Goal: Information Seeking & Learning: Find specific fact

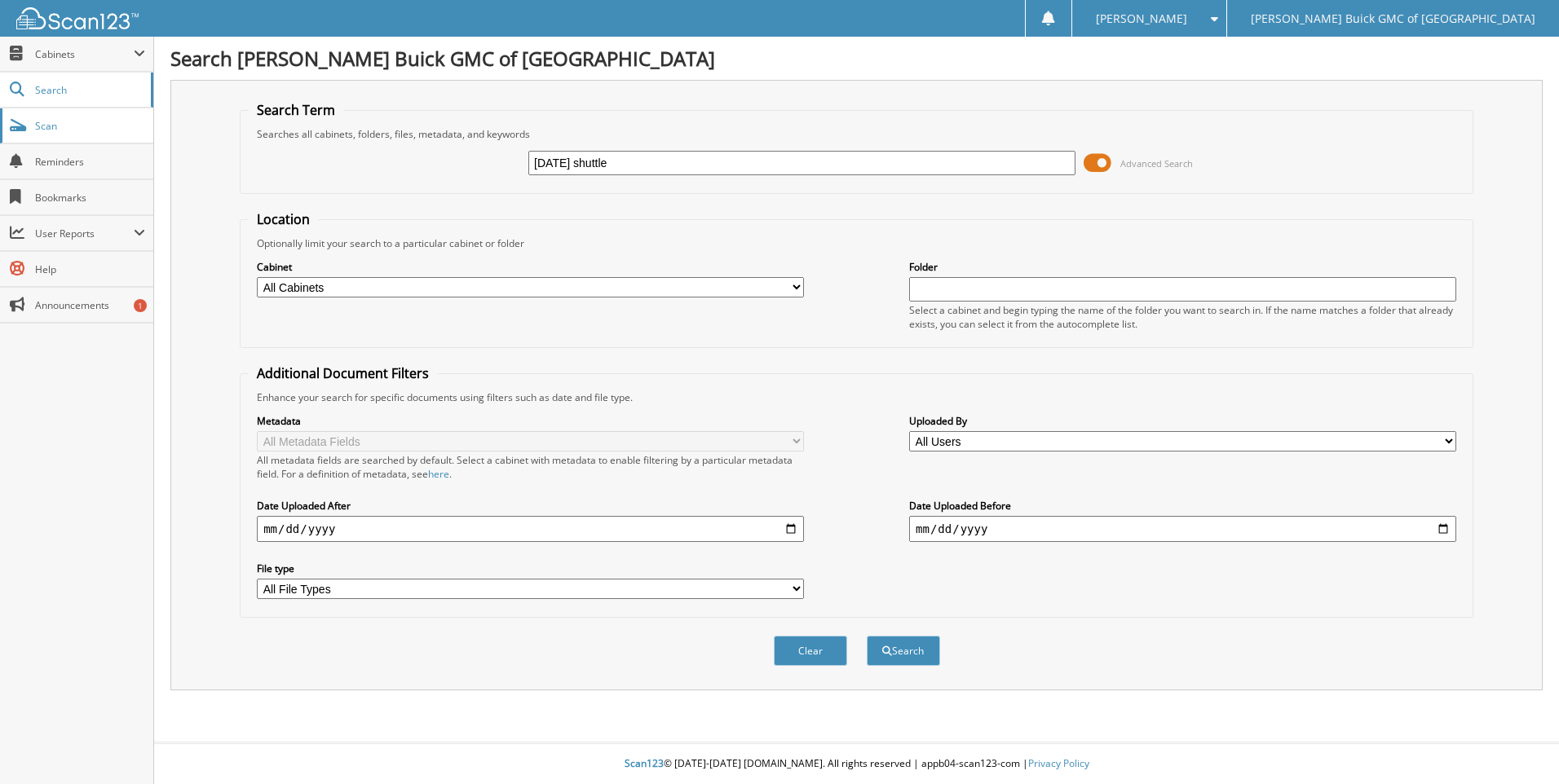
type input "[DATE] shuttle"
click at [867, 636] on button "Search" at bounding box center [903, 651] width 73 height 30
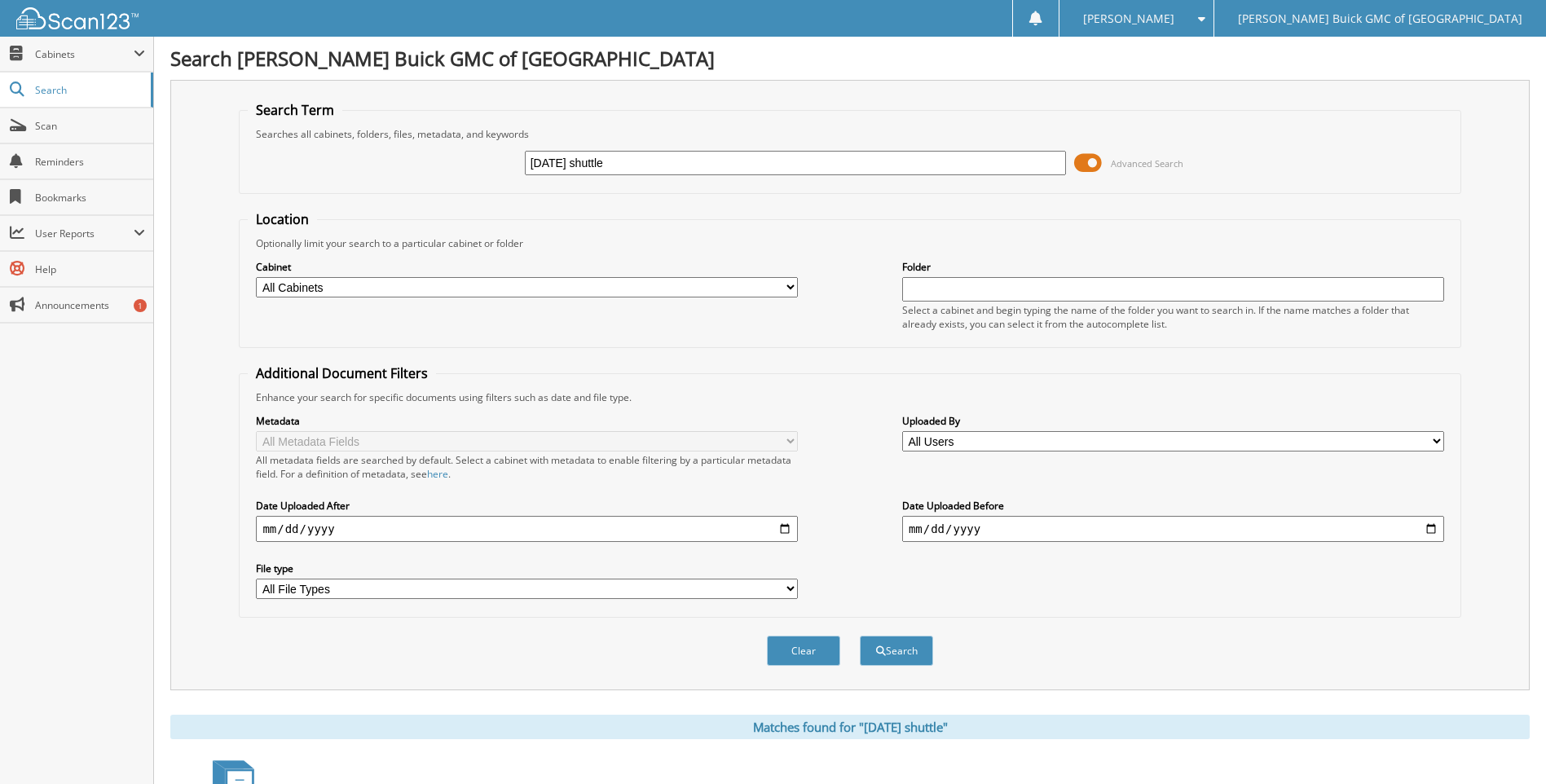
click at [675, 161] on input "[DATE] shuttle" at bounding box center [796, 164] width 542 height 25
type input "2"
type input "6102594"
click at [860, 636] on button "Search" at bounding box center [896, 651] width 73 height 30
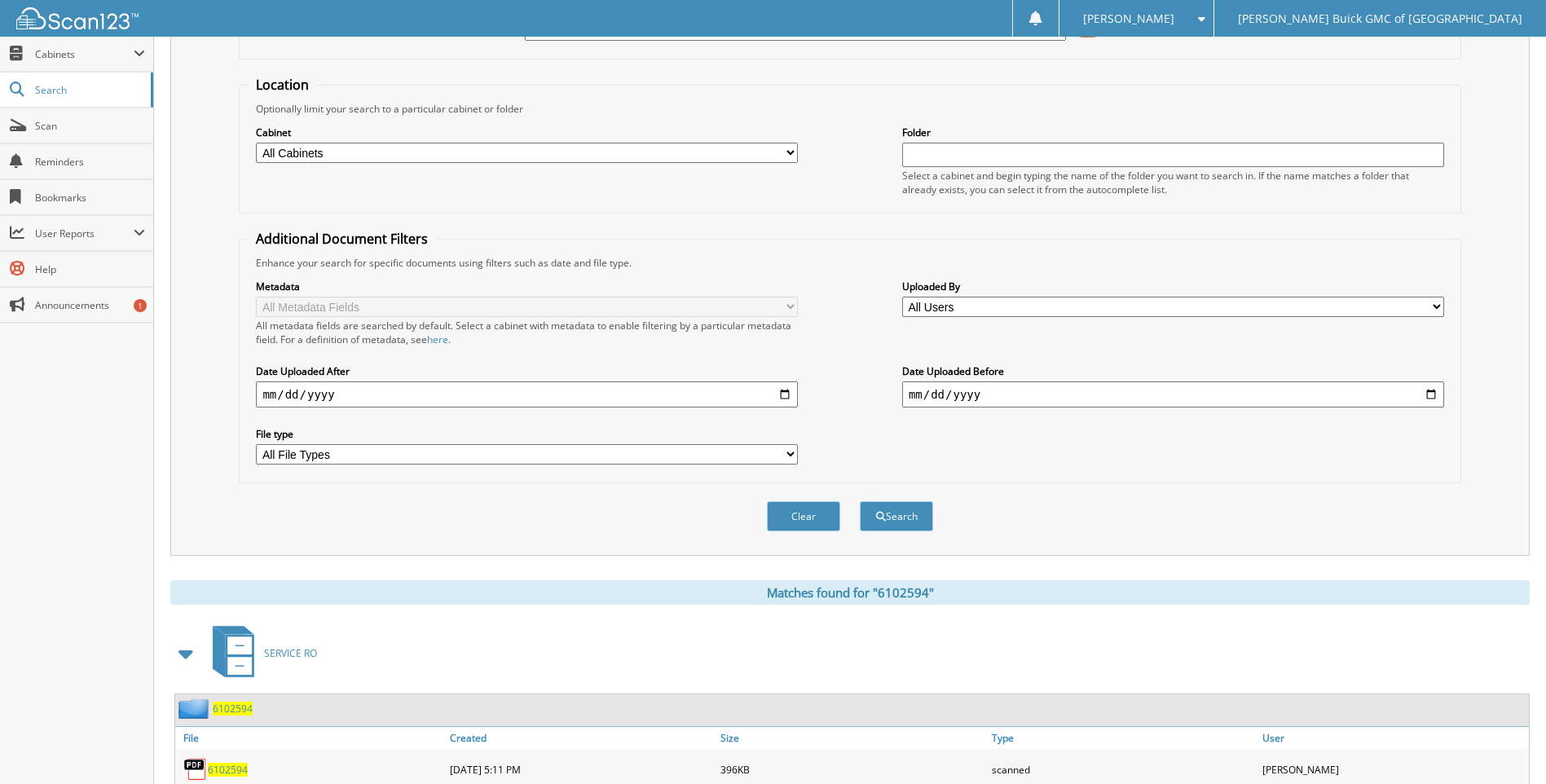
scroll to position [55, 0]
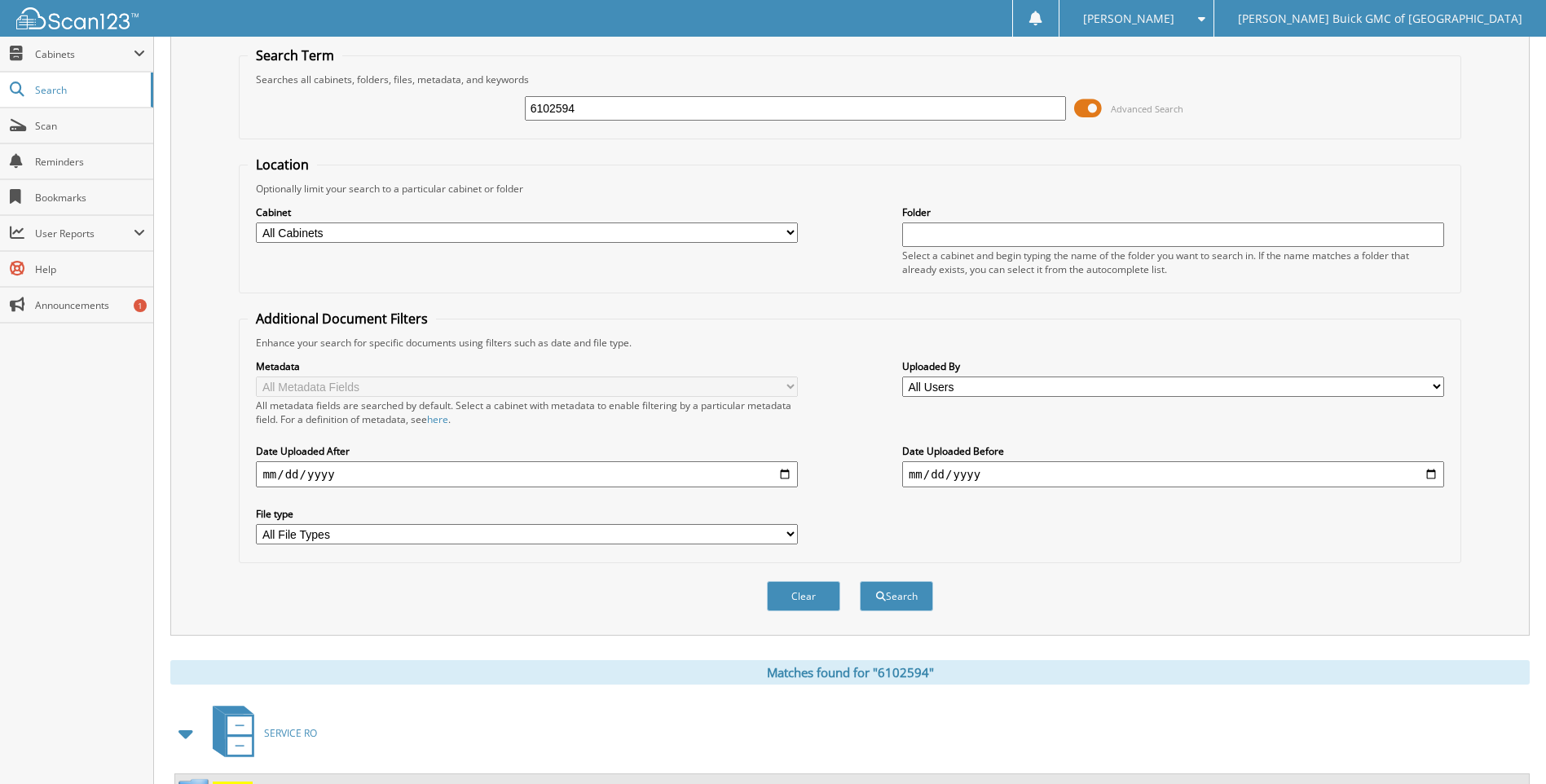
click at [727, 104] on input "6102594" at bounding box center [796, 109] width 542 height 25
type input "6102608"
click at [860, 581] on button "Search" at bounding box center [896, 596] width 73 height 30
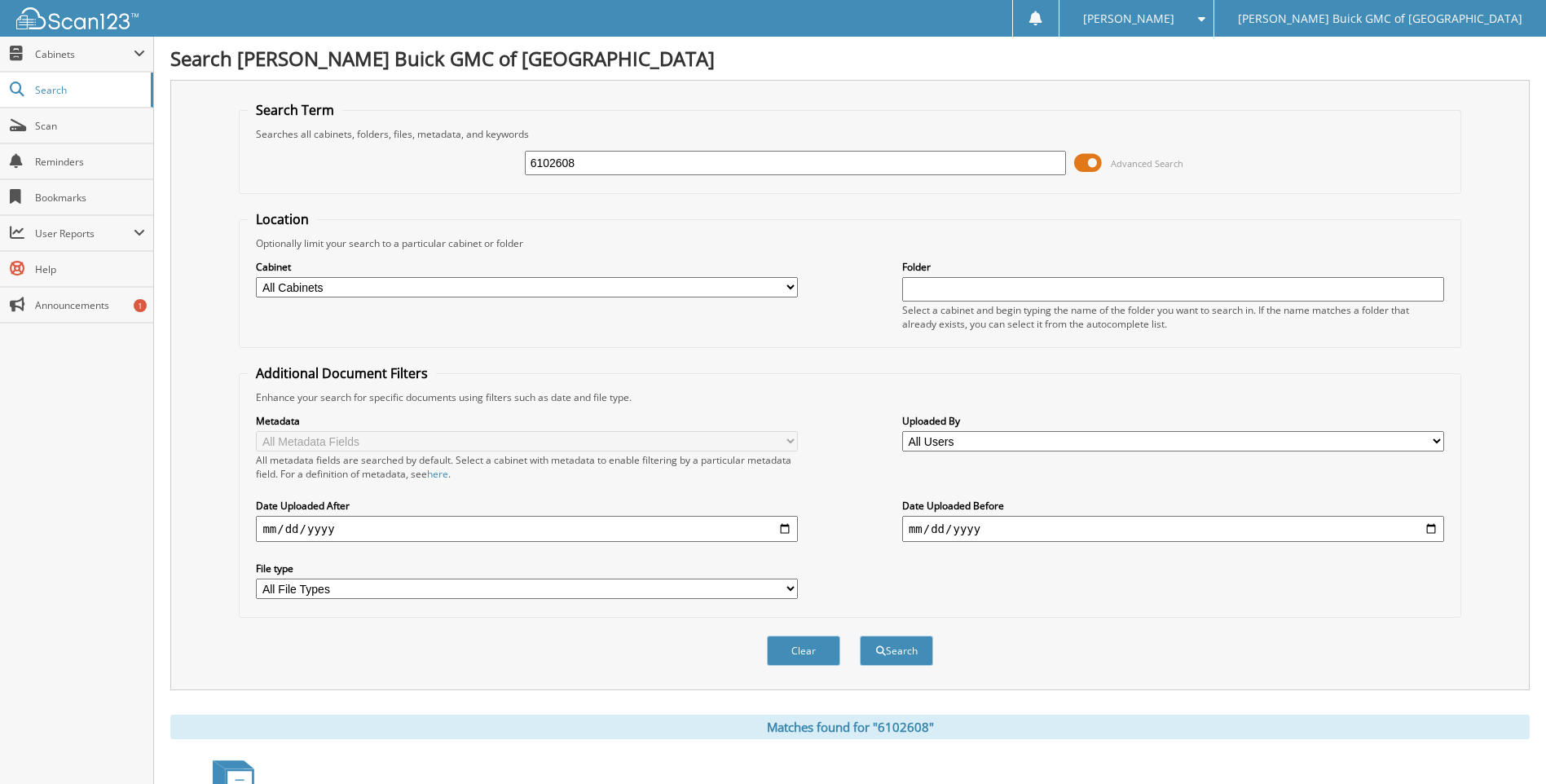
click at [701, 171] on input "6102608" at bounding box center [796, 164] width 542 height 25
type input "6101777"
click at [860, 636] on button "Search" at bounding box center [896, 651] width 73 height 30
click at [692, 171] on input "6101777" at bounding box center [796, 164] width 542 height 25
type input "6102607"
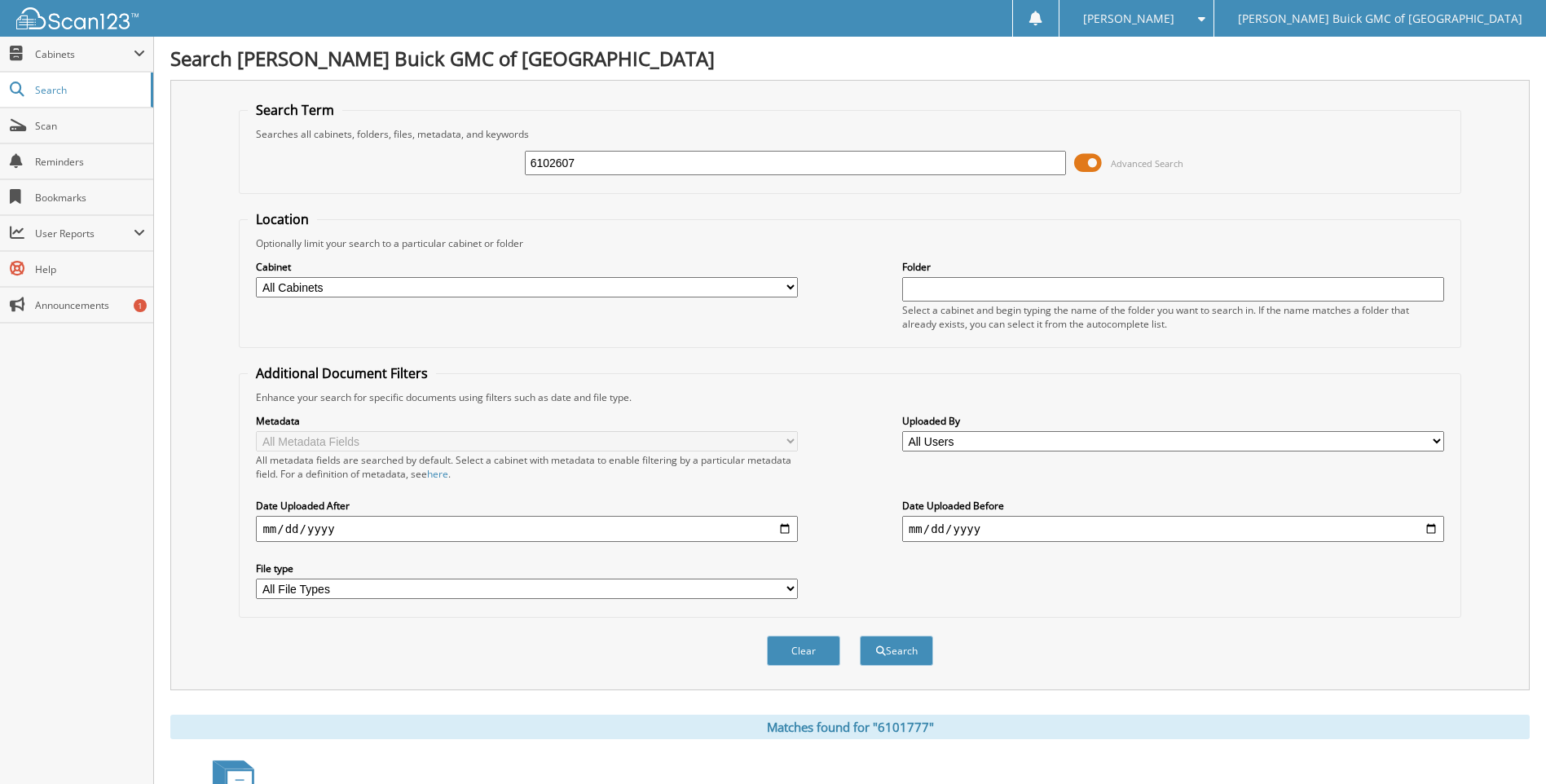
click at [860, 636] on button "Search" at bounding box center [896, 651] width 73 height 30
click at [692, 171] on input "6102607" at bounding box center [796, 164] width 542 height 25
type input "6100959"
click at [860, 636] on button "Search" at bounding box center [896, 651] width 73 height 30
click at [692, 171] on input "6100959" at bounding box center [796, 164] width 542 height 25
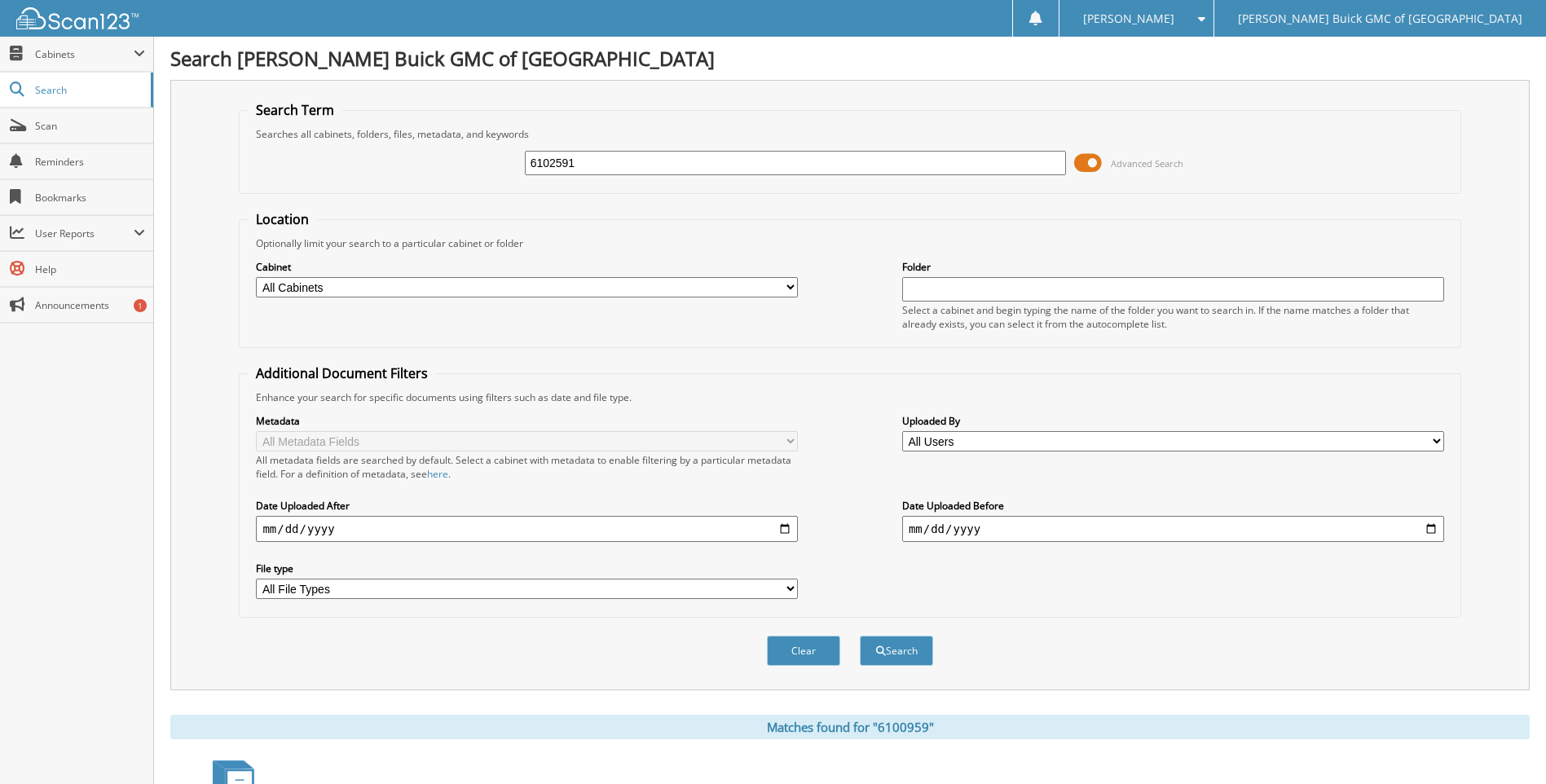
type input "6102591"
click at [860, 636] on button "Search" at bounding box center [896, 651] width 73 height 30
click at [692, 171] on input "6102591" at bounding box center [796, 164] width 542 height 25
type input "6102427"
click at [860, 636] on button "Search" at bounding box center [896, 651] width 73 height 30
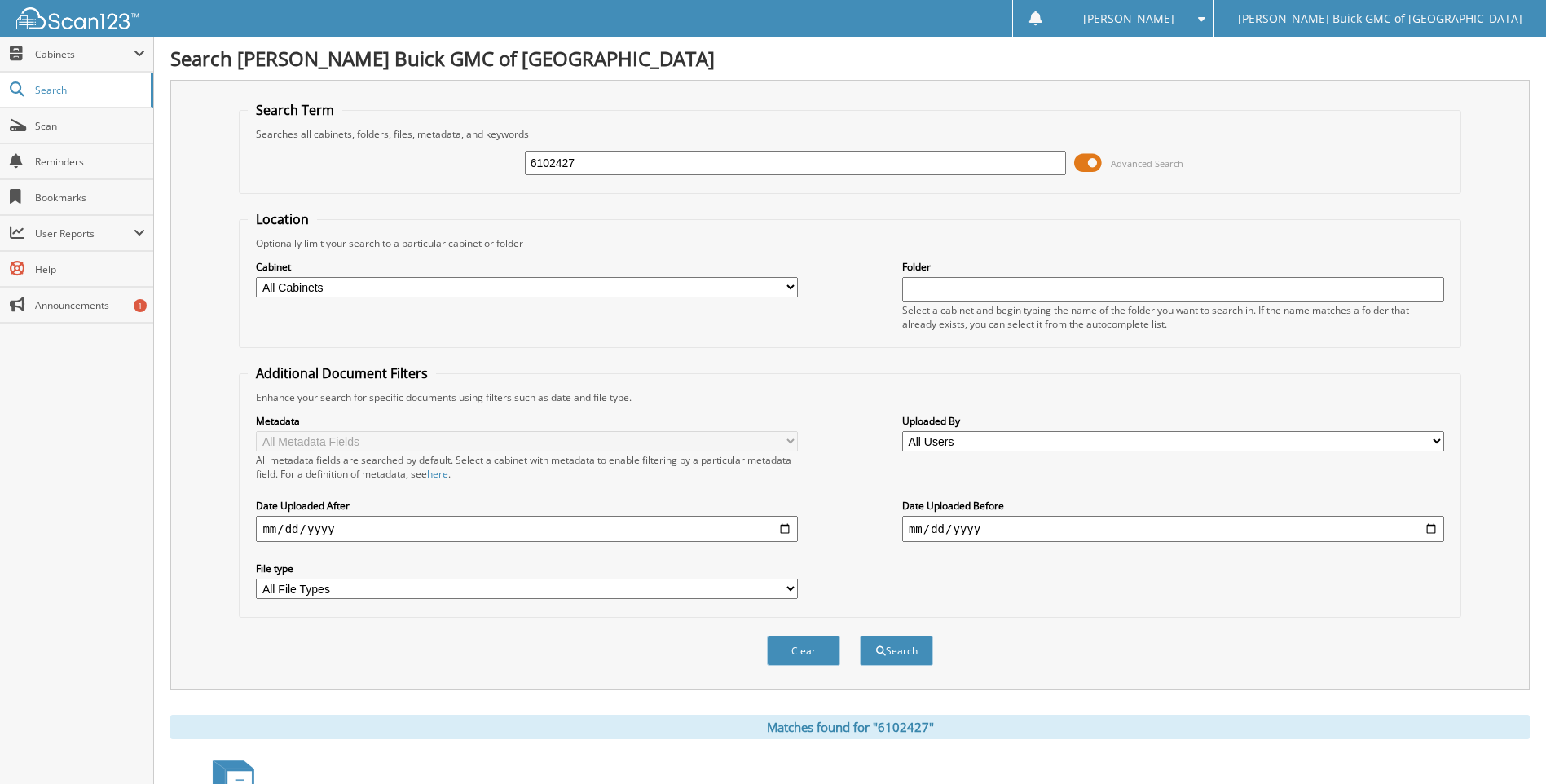
click at [691, 162] on input "6102427" at bounding box center [796, 164] width 542 height 25
type input "6102606"
click at [860, 636] on button "Search" at bounding box center [896, 651] width 73 height 30
click at [691, 162] on input "6102606" at bounding box center [796, 164] width 542 height 25
type input "6102586"
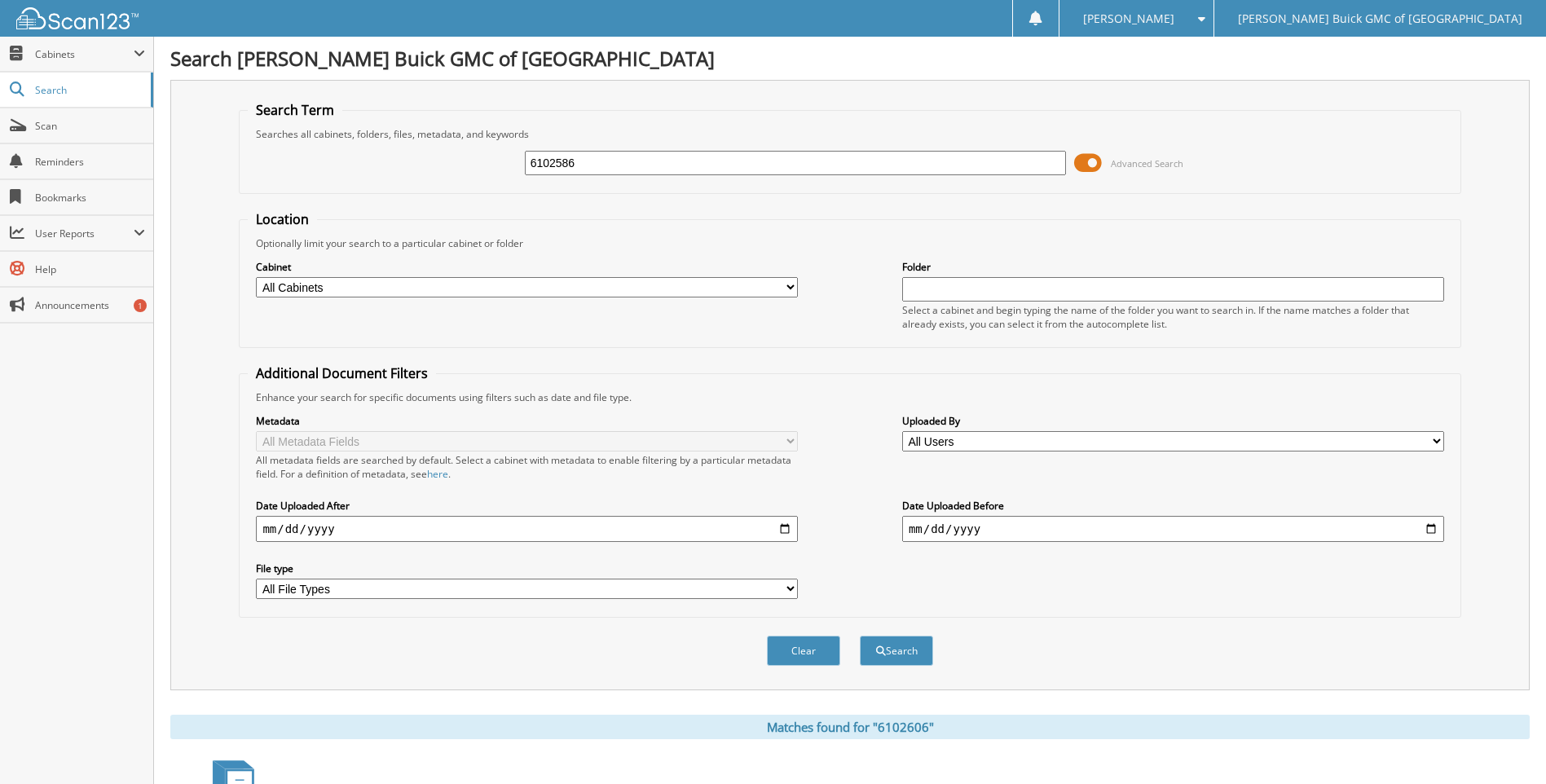
click at [860, 636] on button "Search" at bounding box center [896, 651] width 73 height 30
drag, startPoint x: 0, startPoint y: 0, endPoint x: 691, endPoint y: 162, distance: 709.7
click at [691, 162] on input "6102586" at bounding box center [796, 164] width 542 height 25
type input "6102548"
click at [860, 636] on button "Search" at bounding box center [896, 651] width 73 height 30
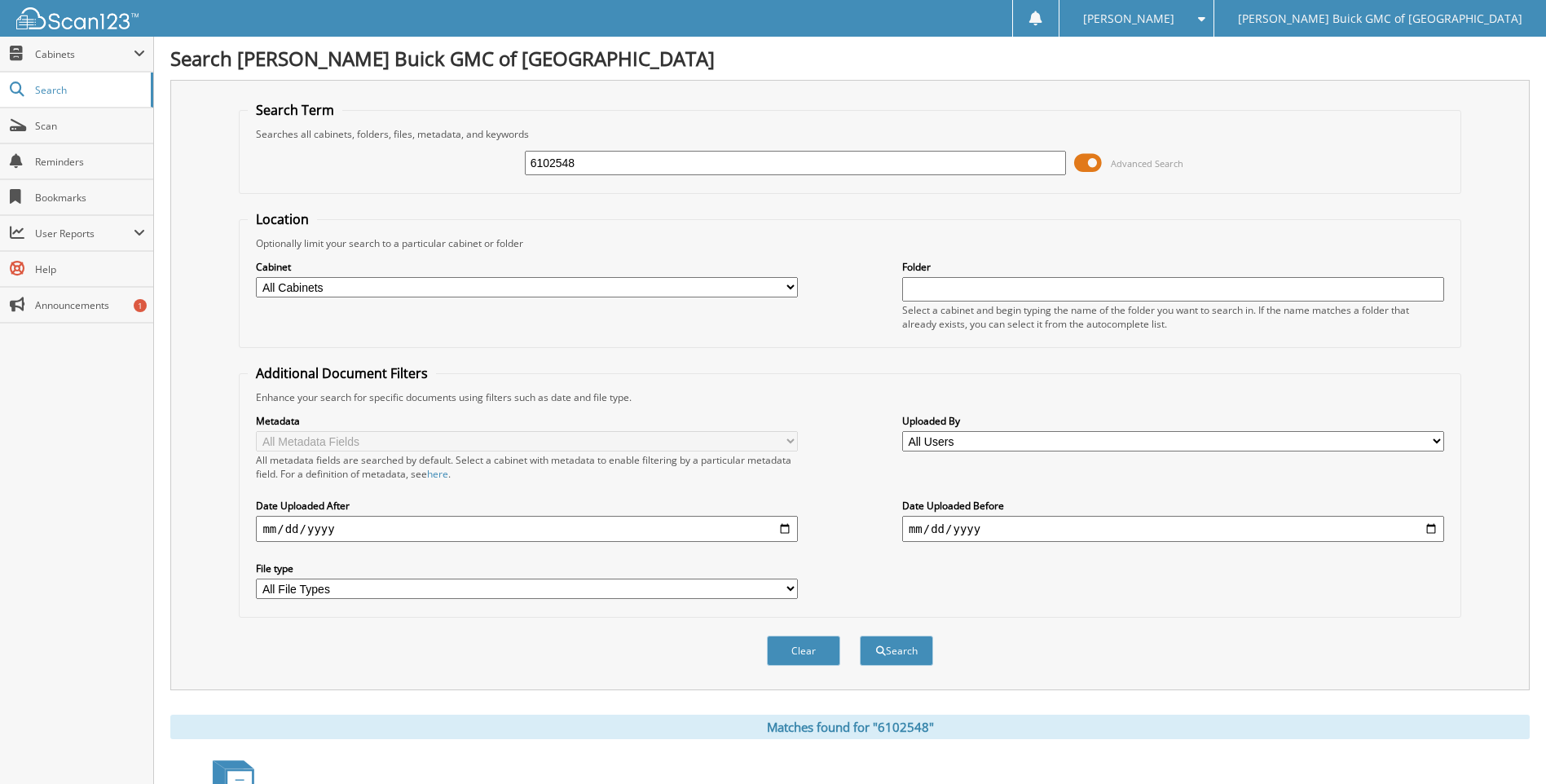
click at [659, 169] on input "6102548" at bounding box center [796, 164] width 542 height 25
type input "6102425"
click at [860, 636] on button "Search" at bounding box center [896, 651] width 73 height 30
click at [659, 169] on input "6102425" at bounding box center [796, 164] width 542 height 25
type input "6102501"
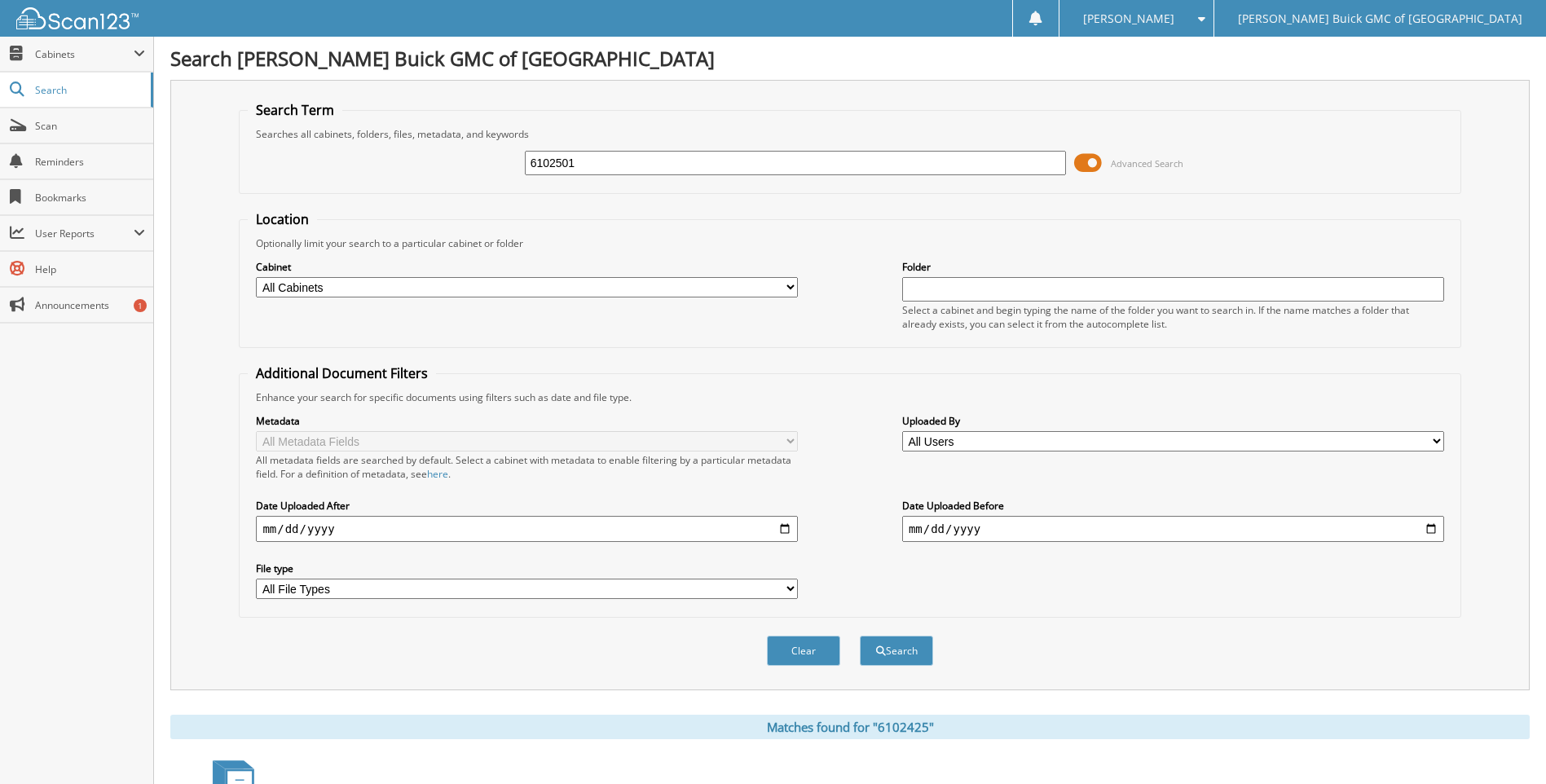
click at [860, 636] on button "Search" at bounding box center [896, 651] width 73 height 30
click at [659, 169] on input "6102501" at bounding box center [796, 164] width 542 height 25
type input "6102342"
click at [860, 636] on button "Search" at bounding box center [896, 651] width 73 height 30
click at [659, 169] on input "6102342" at bounding box center [796, 164] width 542 height 25
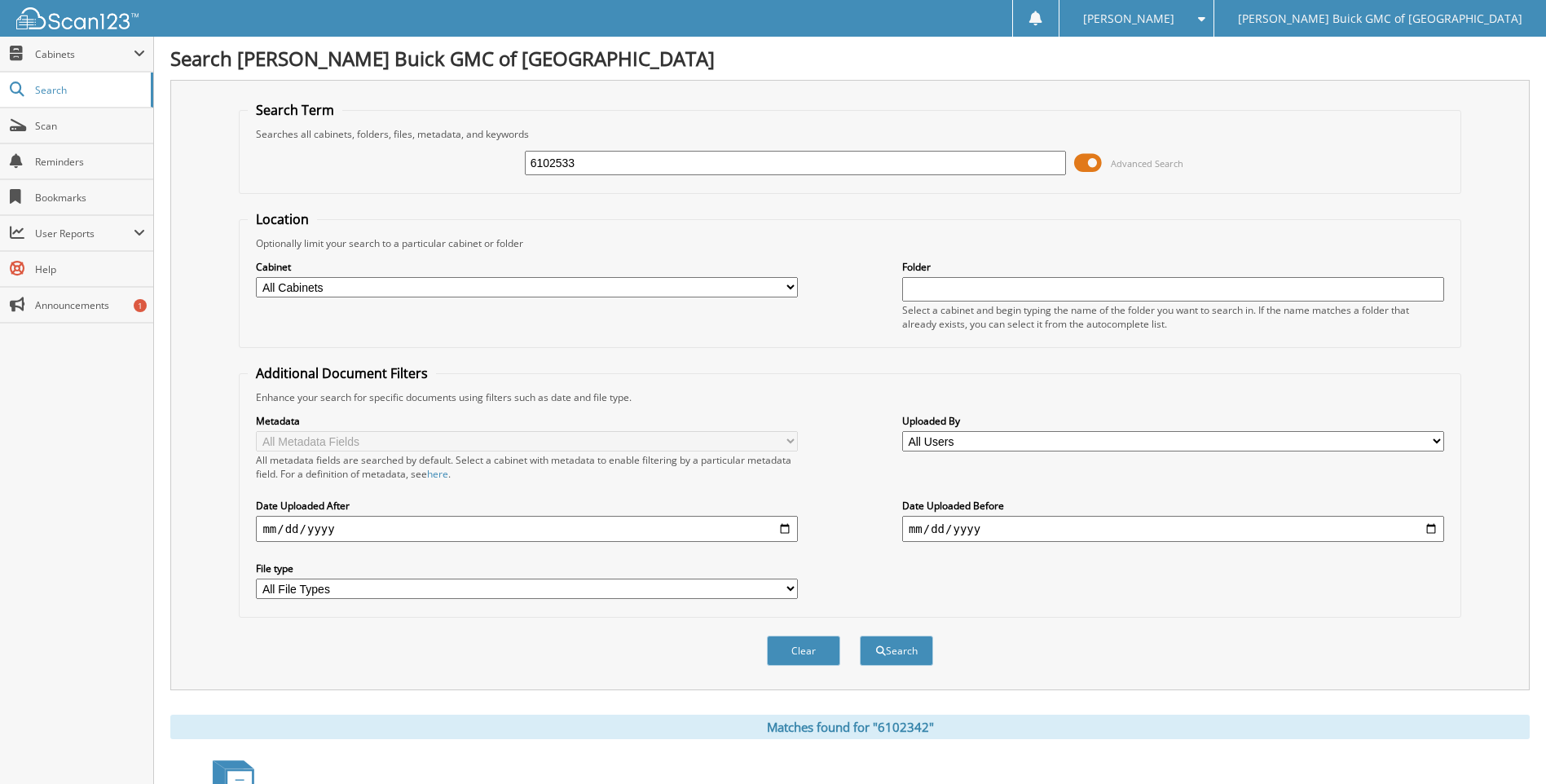
type input "6102533"
click at [860, 636] on button "Search" at bounding box center [896, 651] width 73 height 30
click at [659, 169] on input "6102533" at bounding box center [796, 164] width 542 height 25
type input "6102258"
click at [860, 636] on button "Search" at bounding box center [896, 651] width 73 height 30
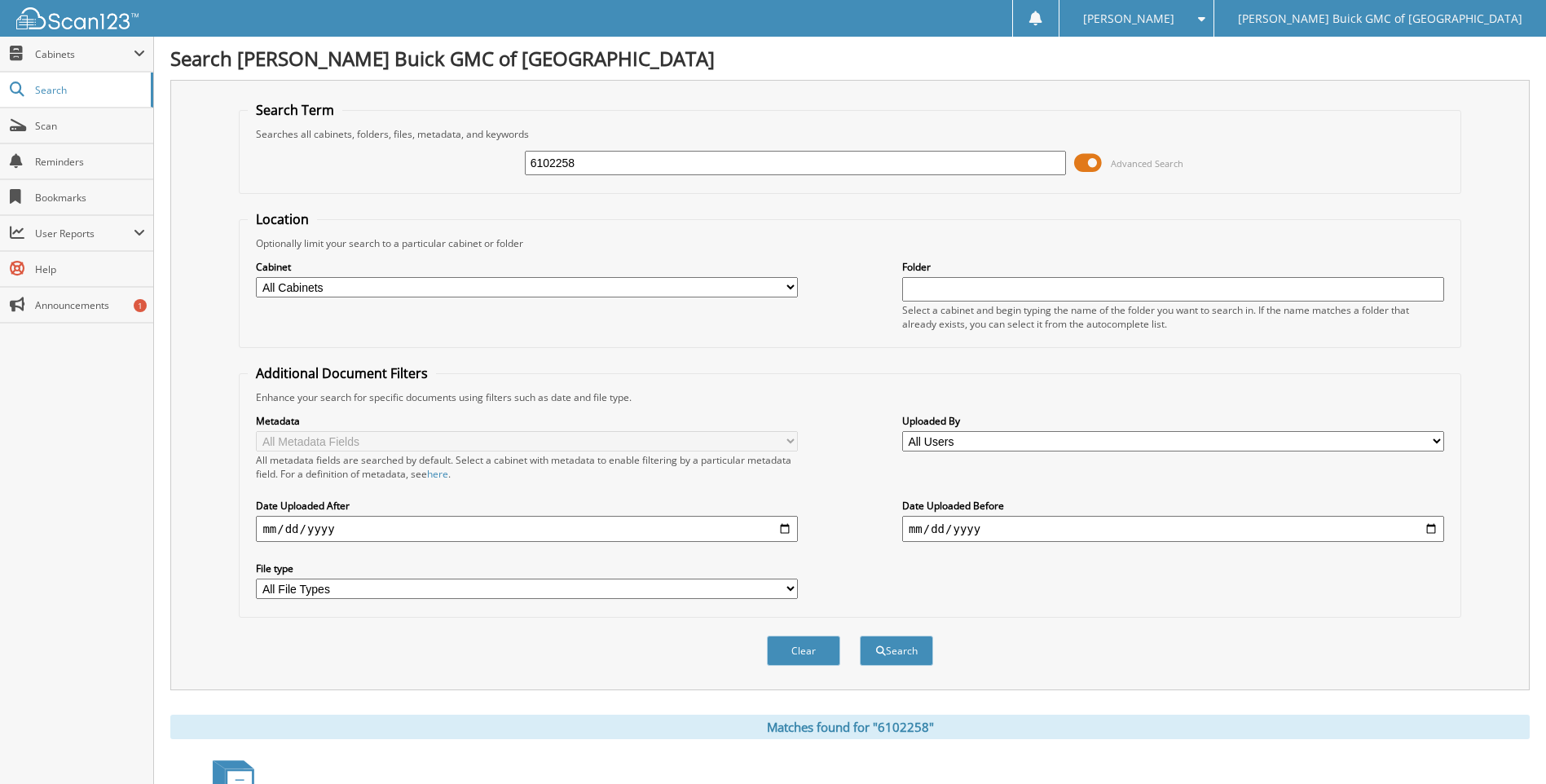
click at [659, 169] on input "6102258" at bounding box center [796, 164] width 542 height 25
type input "6102435"
click at [860, 636] on button "Search" at bounding box center [896, 651] width 73 height 30
click at [659, 169] on input "6102435" at bounding box center [796, 164] width 542 height 25
type input "6102476"
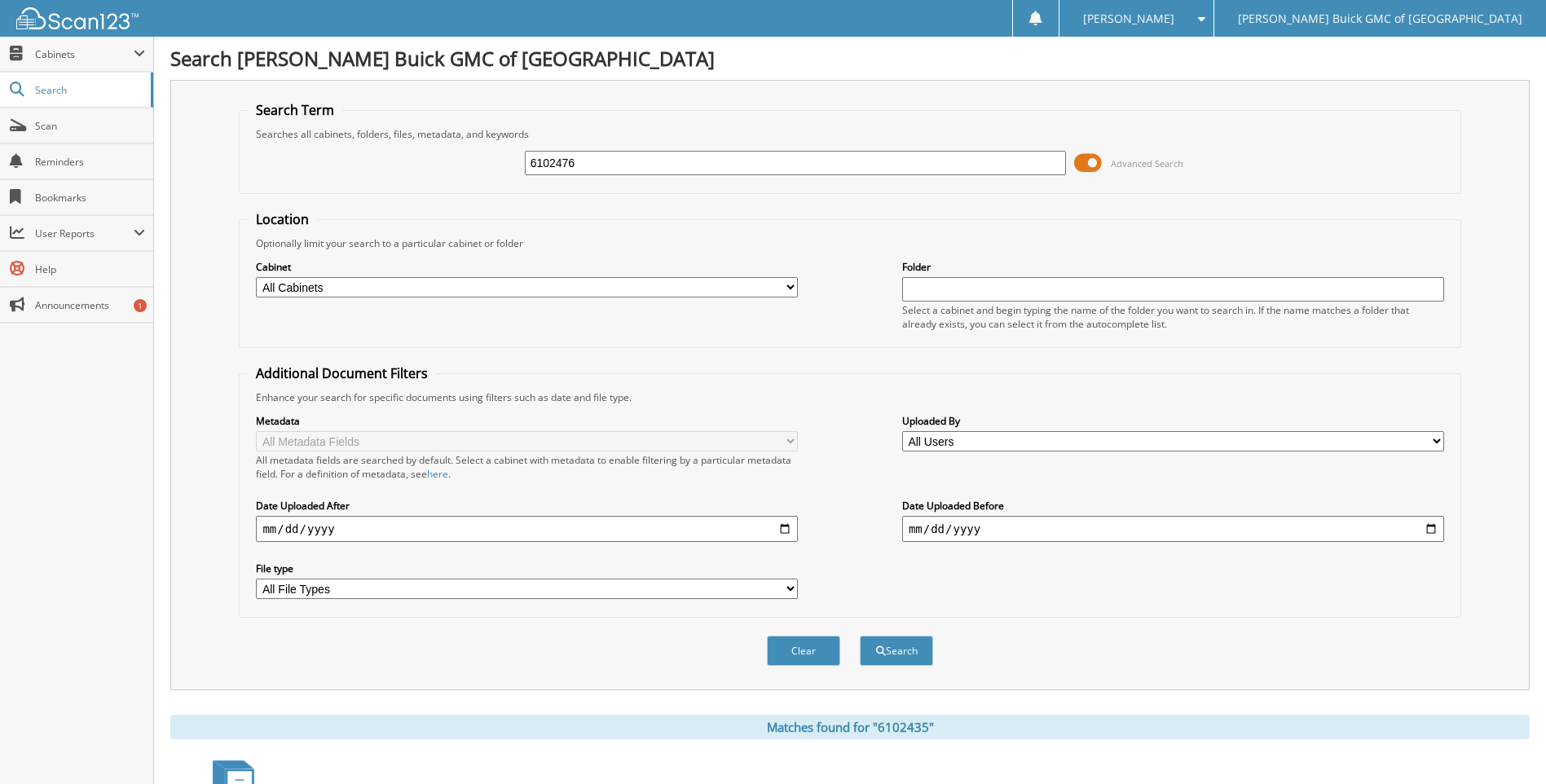
click at [860, 636] on button "Search" at bounding box center [896, 651] width 73 height 30
click at [659, 169] on input "6102476" at bounding box center [796, 164] width 542 height 25
type input "6102510"
click at [860, 636] on button "Search" at bounding box center [896, 651] width 73 height 30
drag, startPoint x: 0, startPoint y: 0, endPoint x: 659, endPoint y: 169, distance: 680.3
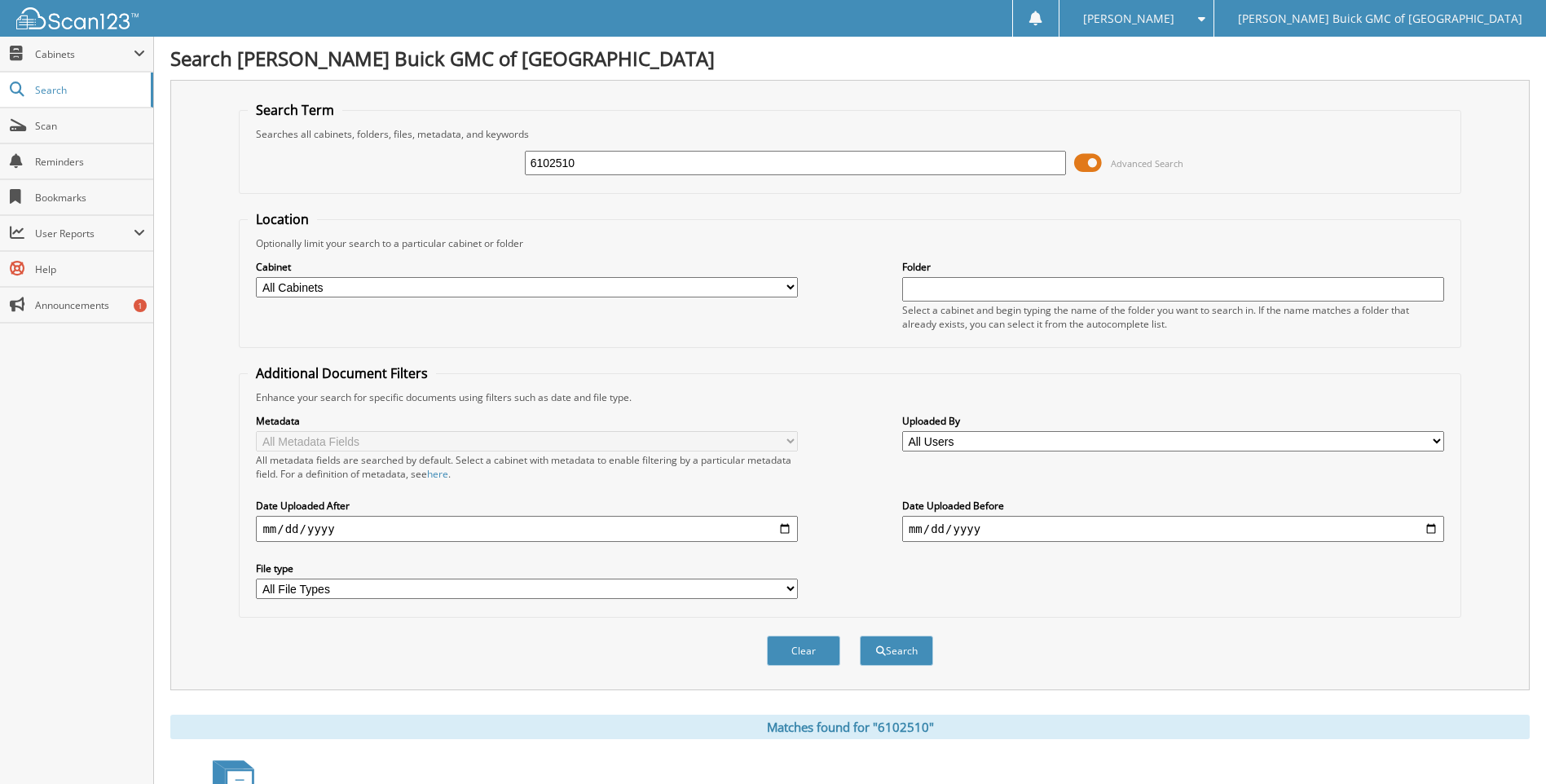
click at [659, 169] on input "6102510" at bounding box center [796, 164] width 542 height 25
type input "6102484"
click at [860, 636] on button "Search" at bounding box center [896, 651] width 73 height 30
click at [659, 169] on input "6102484" at bounding box center [796, 164] width 542 height 25
type input "6102298"
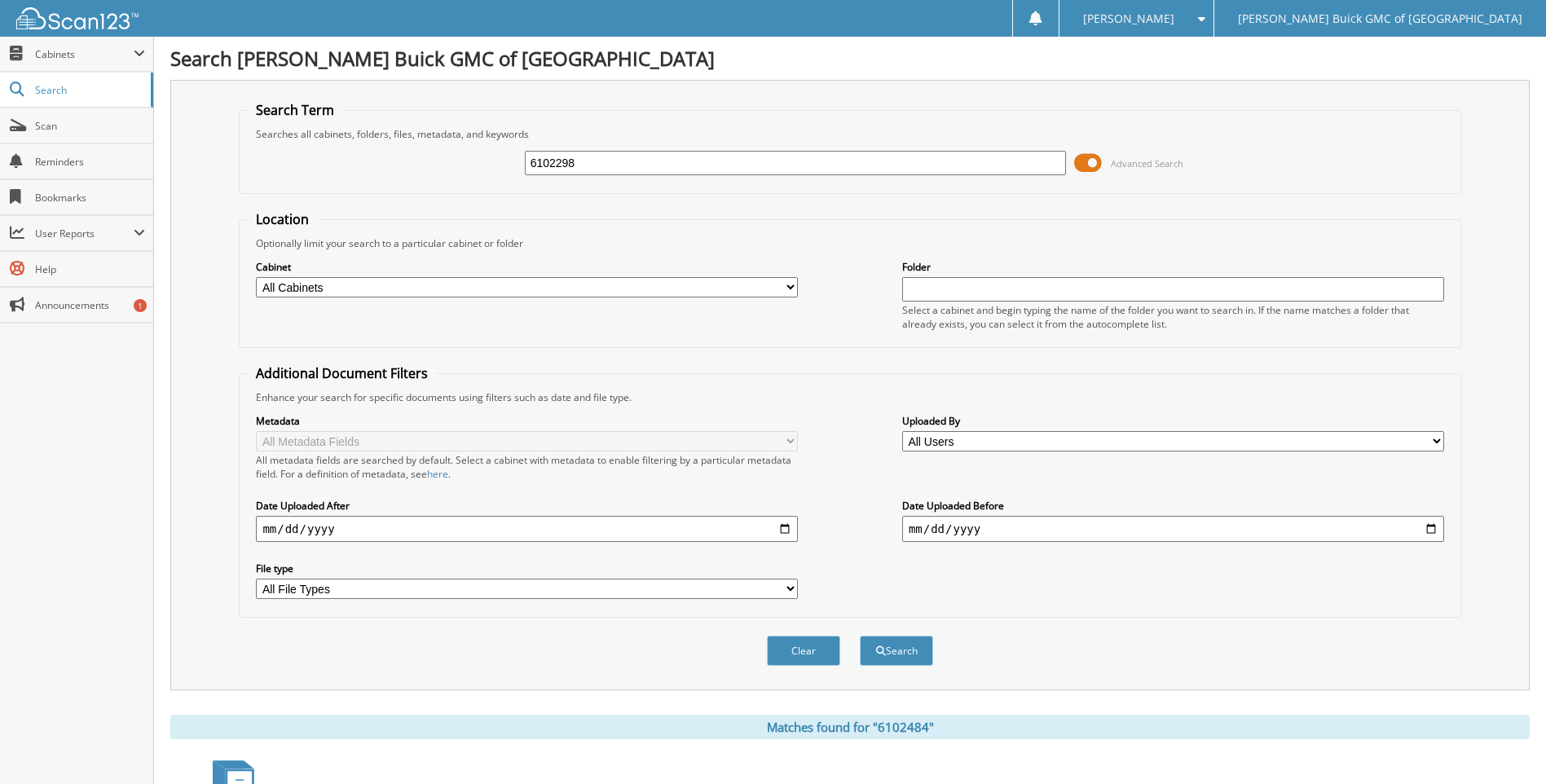
click at [860, 636] on button "Search" at bounding box center [896, 651] width 73 height 30
click at [659, 169] on input "6102298" at bounding box center [796, 164] width 542 height 25
type input "6102365"
click at [860, 636] on button "Search" at bounding box center [896, 651] width 73 height 30
drag, startPoint x: 0, startPoint y: 0, endPoint x: 659, endPoint y: 168, distance: 680.1
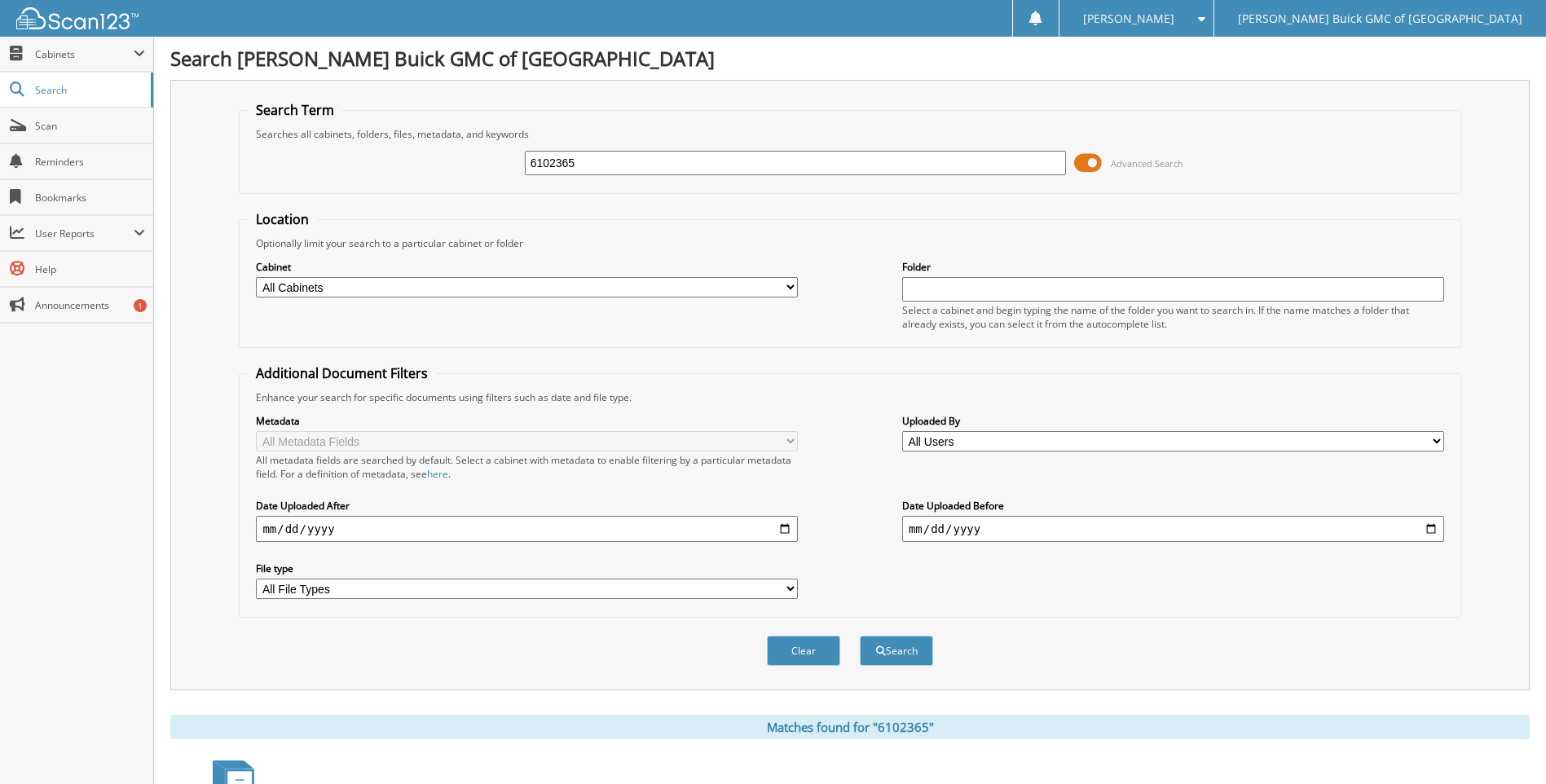
click at [659, 168] on input "6102365" at bounding box center [796, 164] width 542 height 25
type input "6102474"
click at [860, 636] on button "Search" at bounding box center [896, 651] width 73 height 30
click at [659, 168] on input "6102474" at bounding box center [796, 164] width 542 height 25
type input "6102486"
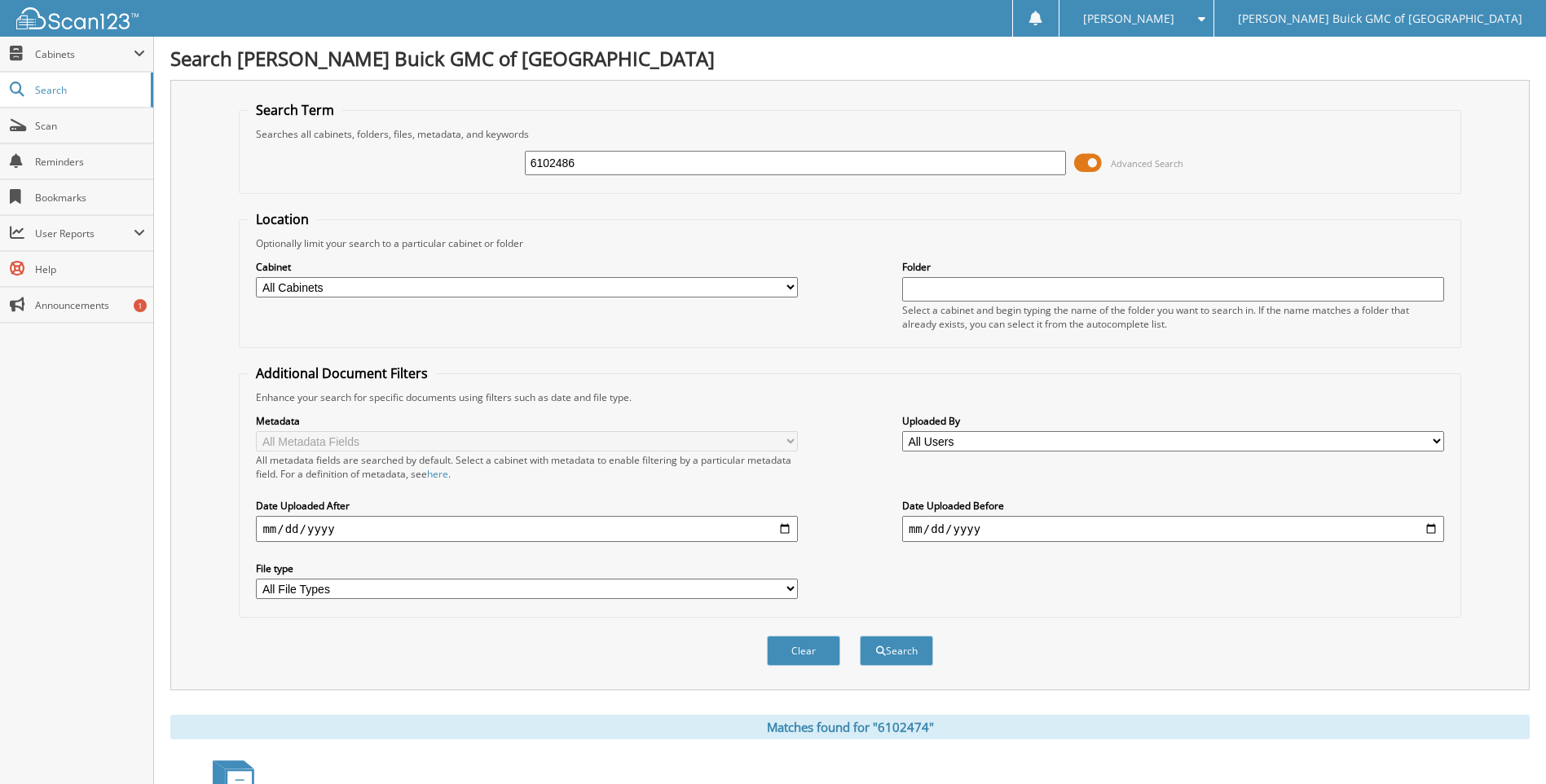
click at [860, 636] on button "Search" at bounding box center [896, 651] width 73 height 30
click at [659, 168] on input "6102486" at bounding box center [796, 164] width 542 height 25
type input "6102505"
click at [860, 636] on button "Search" at bounding box center [896, 651] width 73 height 30
click at [659, 168] on input "6102505" at bounding box center [796, 164] width 542 height 25
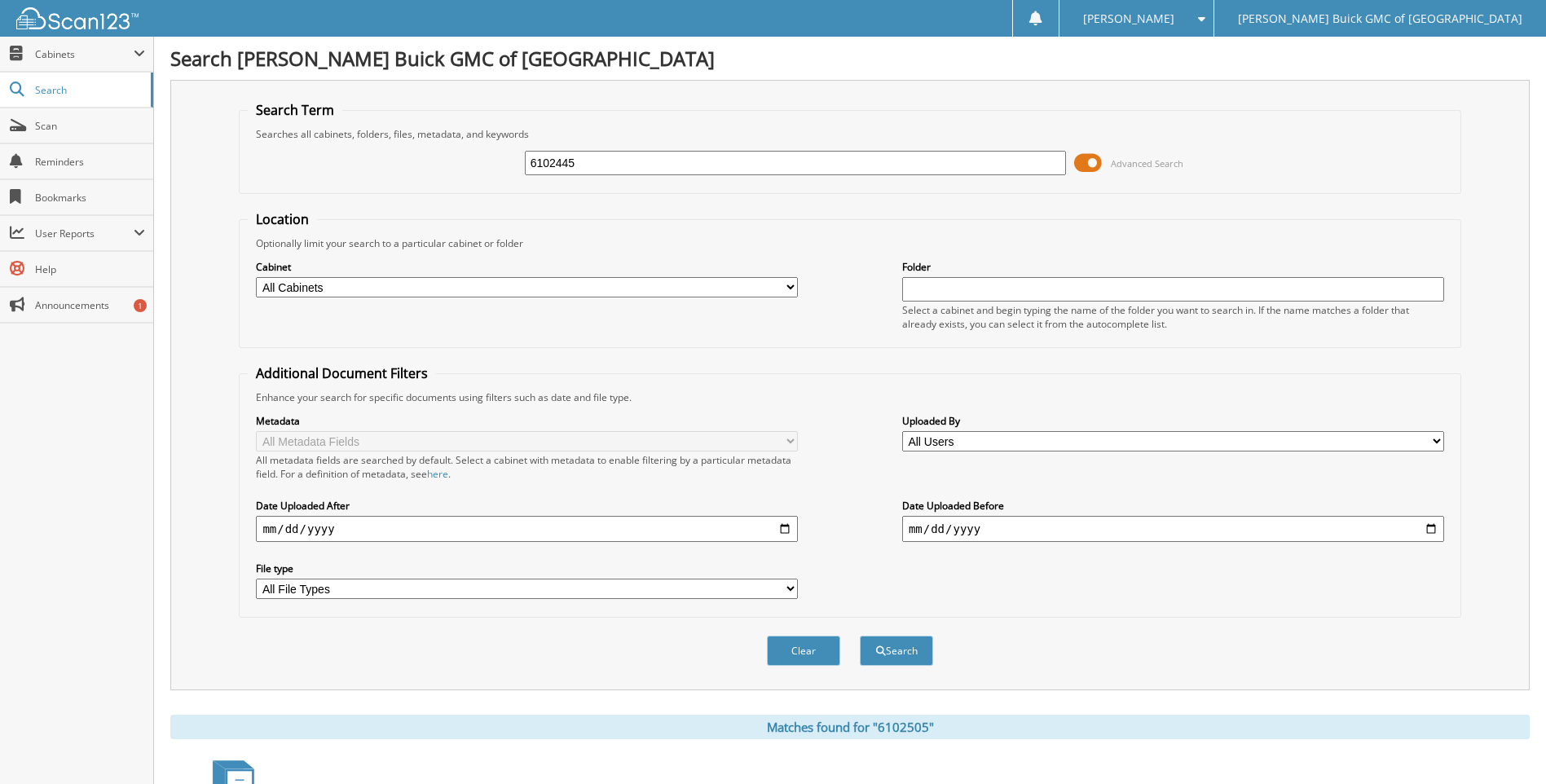
type input "6102445"
click at [860, 636] on button "Search" at bounding box center [896, 651] width 73 height 30
click at [659, 168] on input "6102445" at bounding box center [796, 164] width 542 height 25
type input "6102490"
click at [860, 636] on button "Search" at bounding box center [896, 651] width 73 height 30
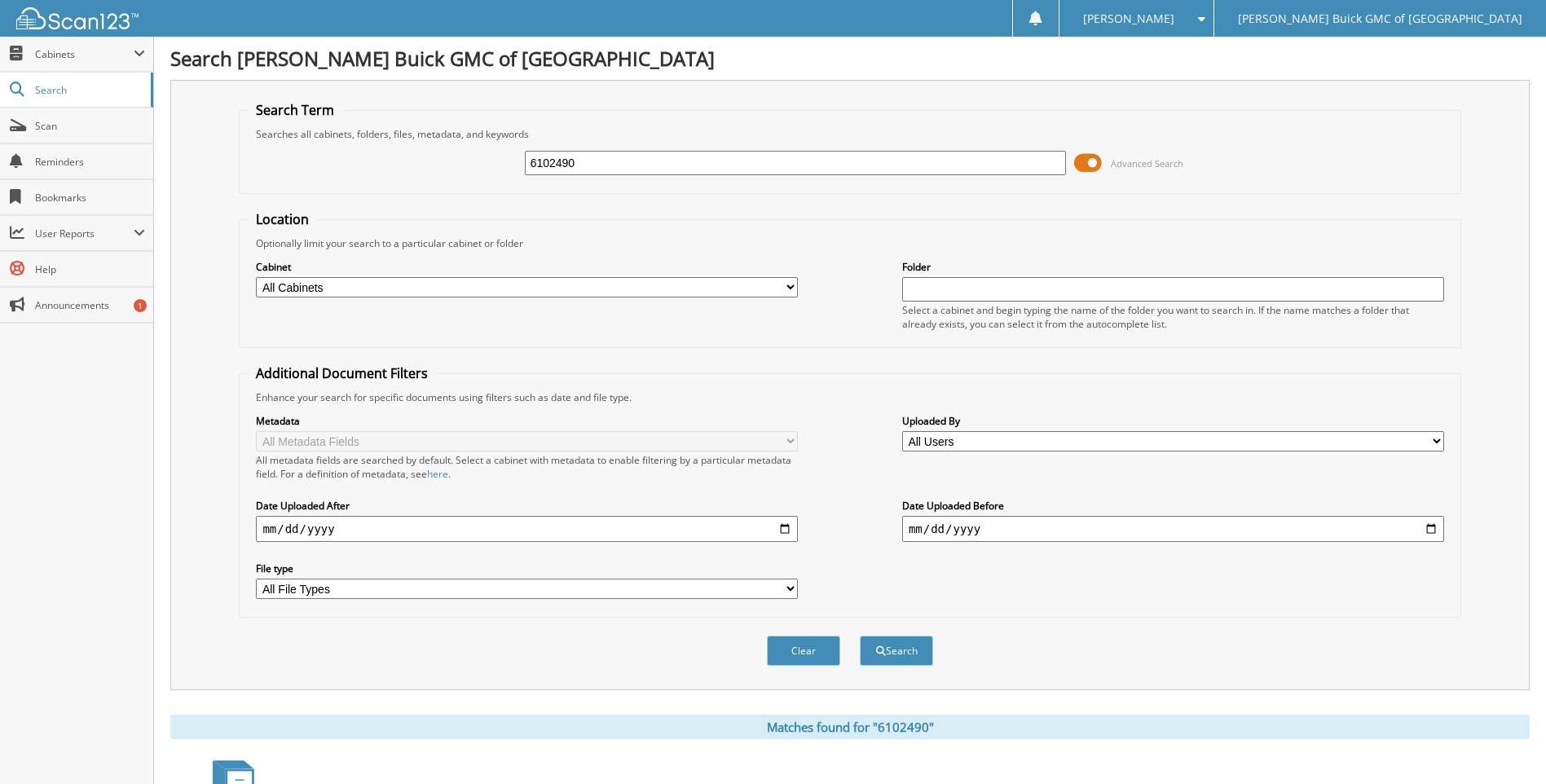
click at [659, 168] on input "6102490" at bounding box center [796, 164] width 542 height 25
type input "6102566"
click at [860, 636] on button "Search" at bounding box center [896, 651] width 73 height 30
click at [659, 168] on input "6102566" at bounding box center [796, 164] width 542 height 25
type input "6102565"
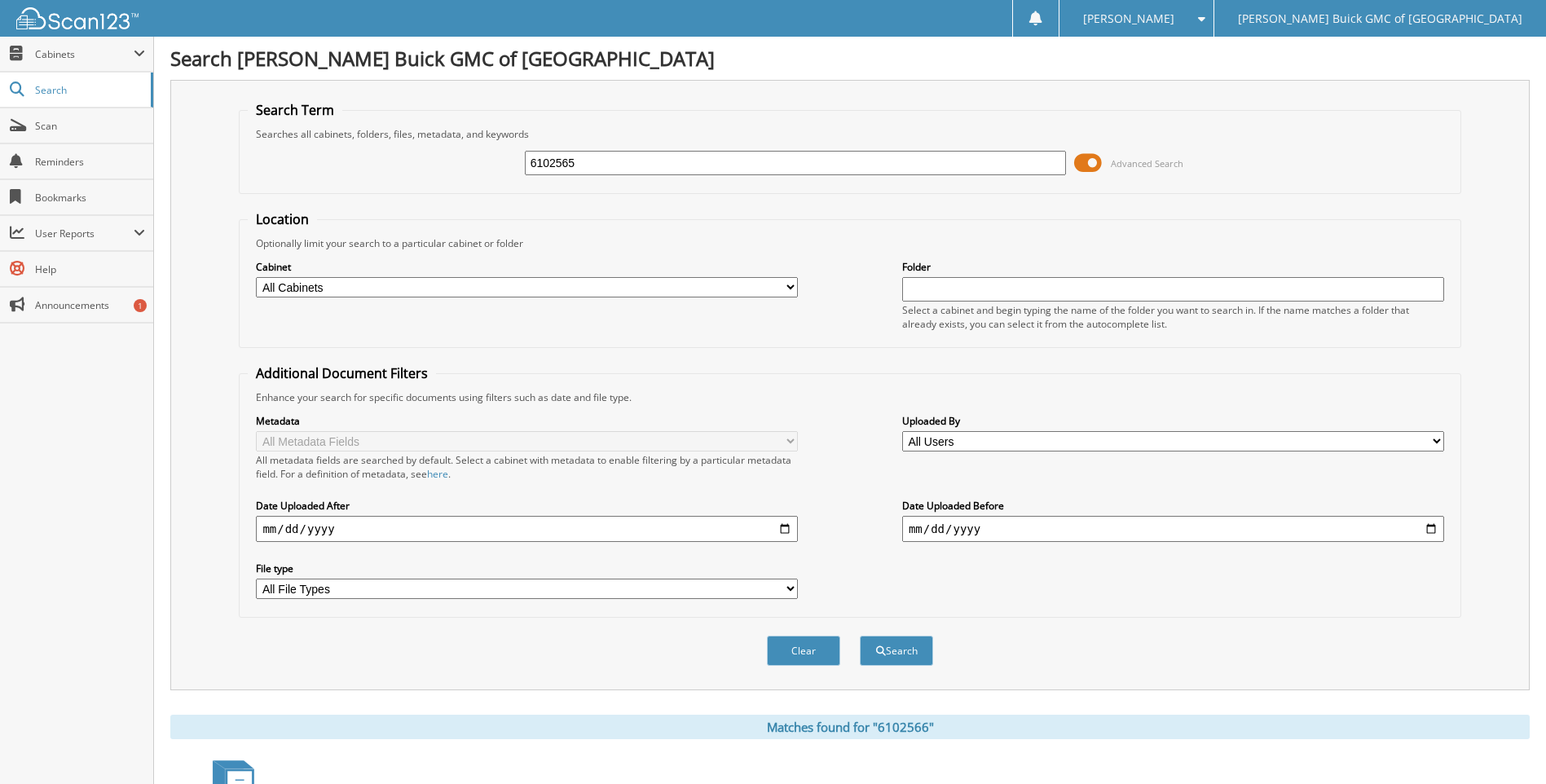
click at [860, 636] on button "Search" at bounding box center [896, 651] width 73 height 30
